Goal: Information Seeking & Learning: Check status

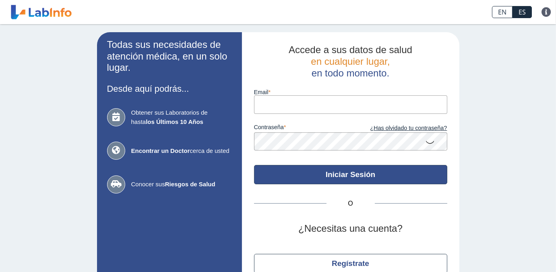
type input "fnieves2014@outlook.com"
click at [390, 174] on button "Iniciar Sesión" at bounding box center [350, 174] width 193 height 19
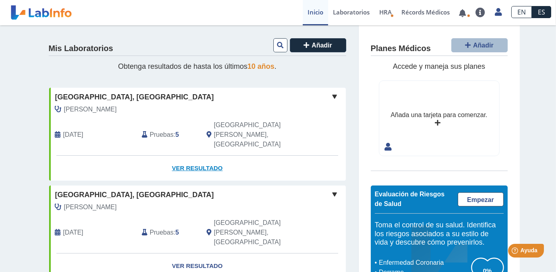
click at [196, 156] on link "Ver Resultado" at bounding box center [197, 168] width 297 height 25
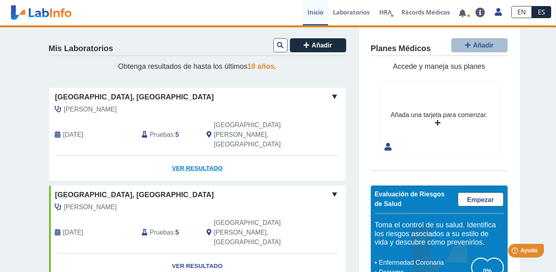
click at [192, 156] on link "Ver Resultado" at bounding box center [197, 168] width 297 height 25
click at [193, 156] on link "Ver Resultado" at bounding box center [197, 168] width 297 height 25
click at [333, 97] on span at bounding box center [335, 97] width 10 height 10
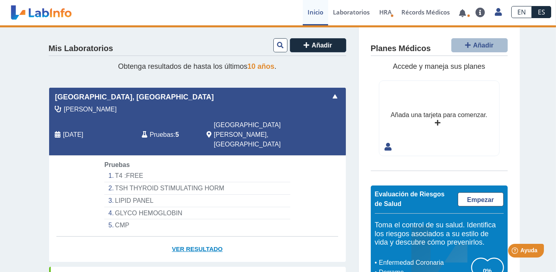
click at [184, 237] on link "Ver Resultado" at bounding box center [197, 249] width 297 height 25
click at [158, 130] on span "Pruebas" at bounding box center [162, 135] width 24 height 10
click at [197, 237] on link "Ver Resultado" at bounding box center [197, 249] width 297 height 25
click at [385, 15] on span "HRA" at bounding box center [385, 12] width 12 height 8
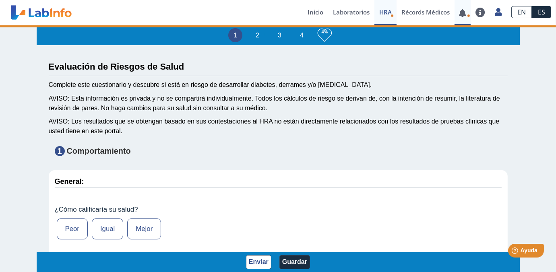
click at [462, 13] on link at bounding box center [462, 13] width 16 height 6
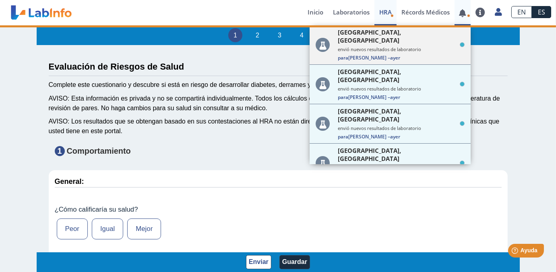
click at [394, 54] on span "Para FRANCIS N. – ayer" at bounding box center [401, 57] width 127 height 7
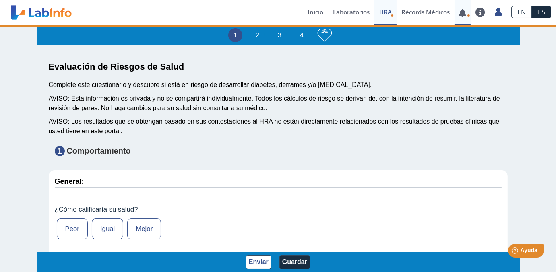
click at [461, 17] on span at bounding box center [462, 12] width 16 height 25
click at [467, 16] on icon at bounding box center [468, 15] width 3 height 3
click at [516, 99] on div "1 2 3 4 4% Evaluación de Riesgos de Salud Complete este cuestionario y descubre…" at bounding box center [278, 149] width 556 height 248
click at [468, 16] on icon at bounding box center [468, 15] width 3 height 3
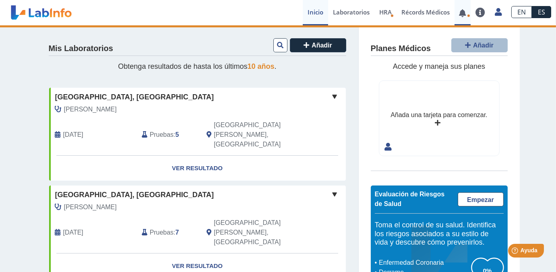
click at [467, 14] on link at bounding box center [462, 13] width 16 height 6
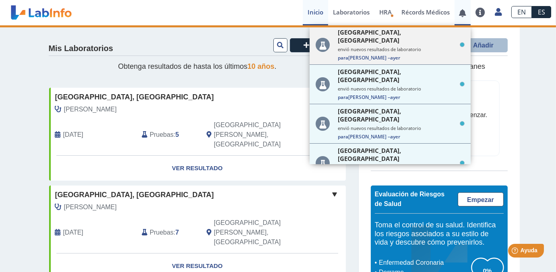
click at [390, 54] on span "ayer" at bounding box center [395, 57] width 10 height 7
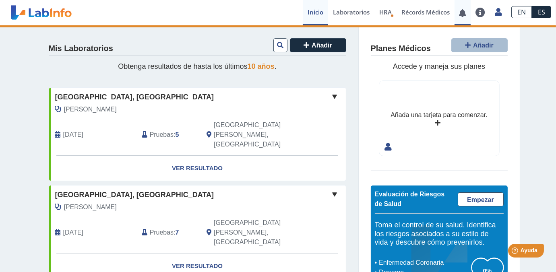
click at [462, 12] on link at bounding box center [462, 13] width 16 height 6
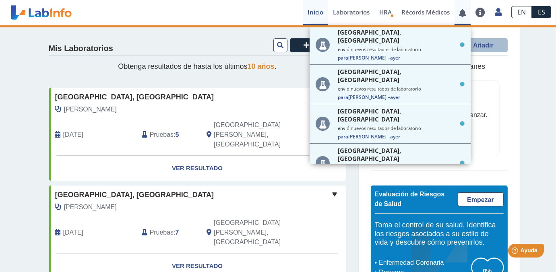
click at [462, 12] on link at bounding box center [462, 13] width 16 height 6
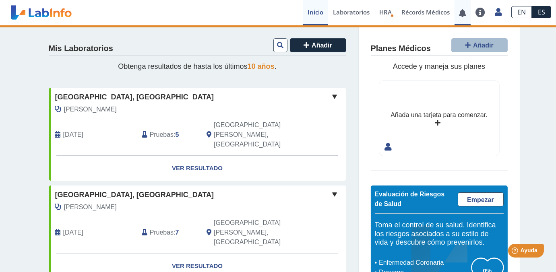
click at [462, 12] on link at bounding box center [462, 13] width 16 height 6
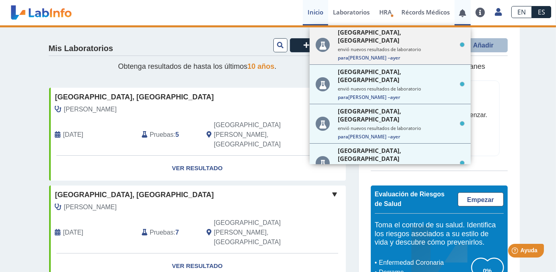
click at [390, 37] on div "Hospital Metropolitano, Rio Piedras envió nuevos resultados de laboratorio Para…" at bounding box center [401, 44] width 127 height 33
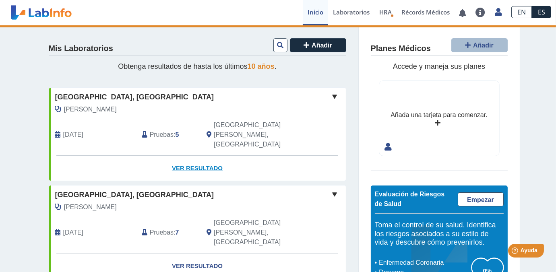
click at [187, 156] on link "Ver Resultado" at bounding box center [197, 168] width 297 height 25
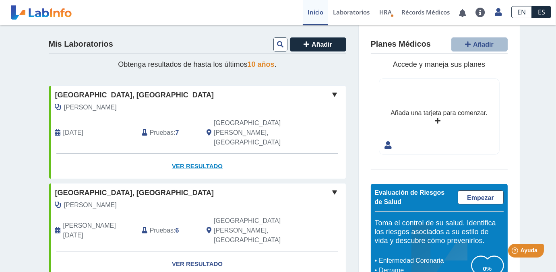
click at [193, 154] on link "Ver Resultado" at bounding box center [197, 166] width 297 height 25
click at [462, 14] on link at bounding box center [462, 13] width 16 height 6
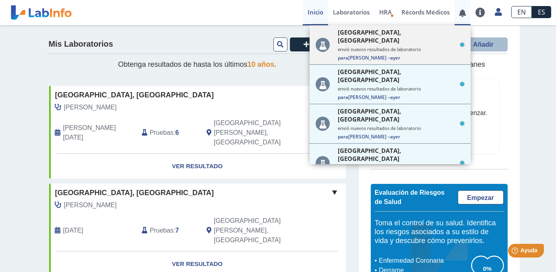
click at [390, 54] on span "ayer" at bounding box center [395, 57] width 10 height 7
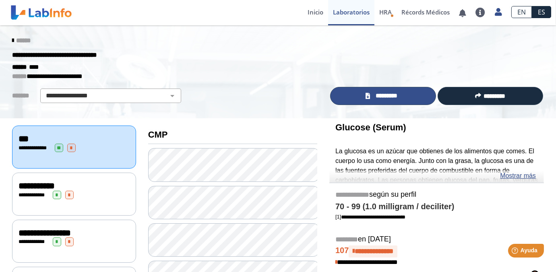
click at [372, 95] on span "*********" at bounding box center [386, 95] width 28 height 9
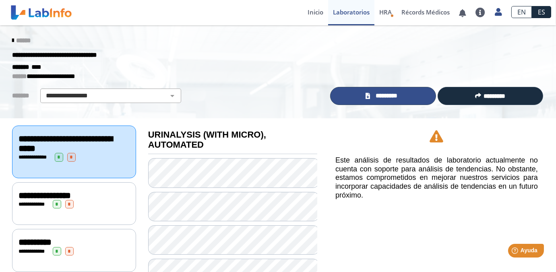
click at [372, 94] on span "*********" at bounding box center [386, 95] width 28 height 9
